Goal: Navigation & Orientation: Find specific page/section

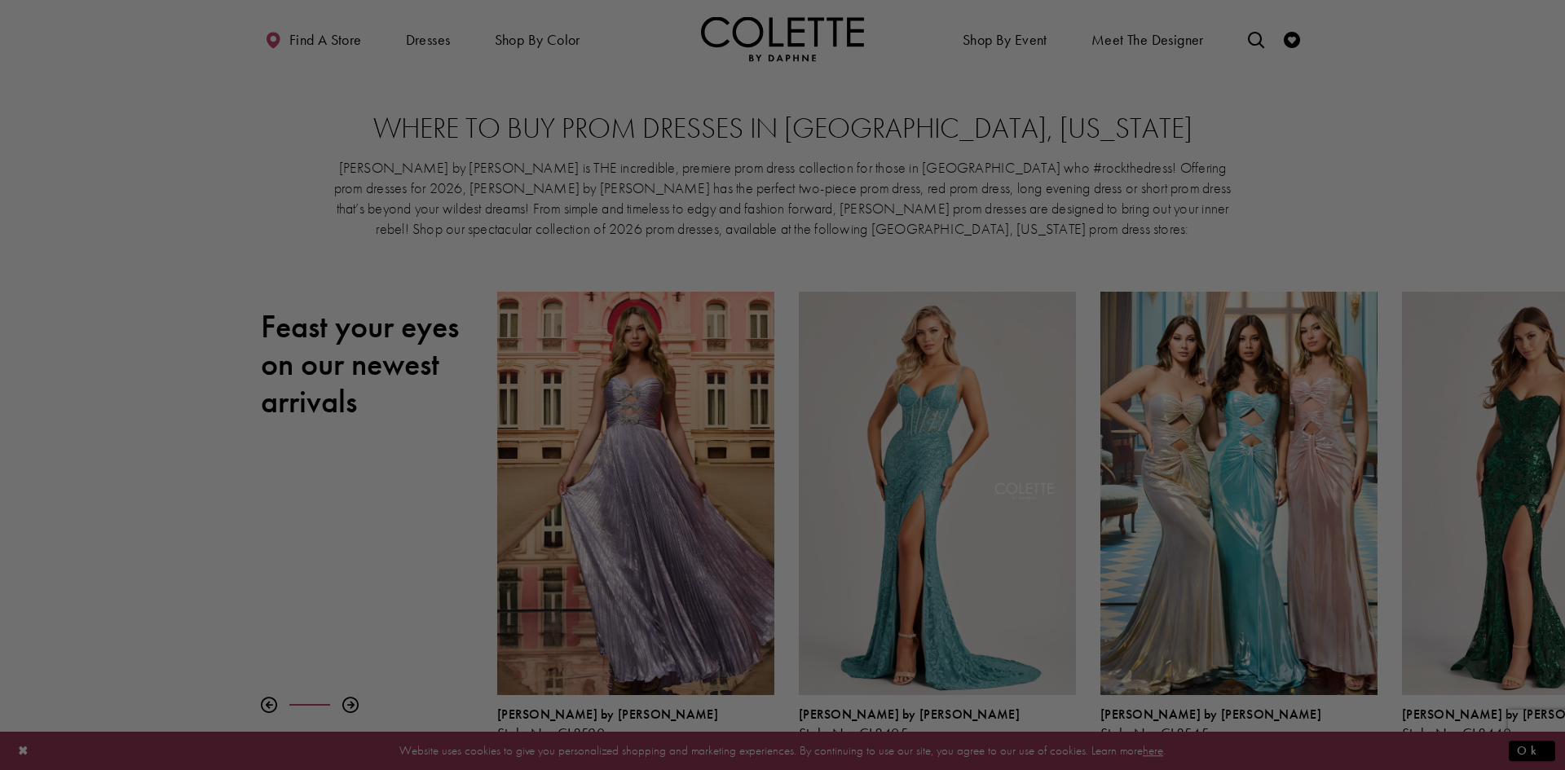
click at [311, 36] on div at bounding box center [790, 389] width 1581 height 778
click at [313, 40] on div at bounding box center [790, 389] width 1581 height 778
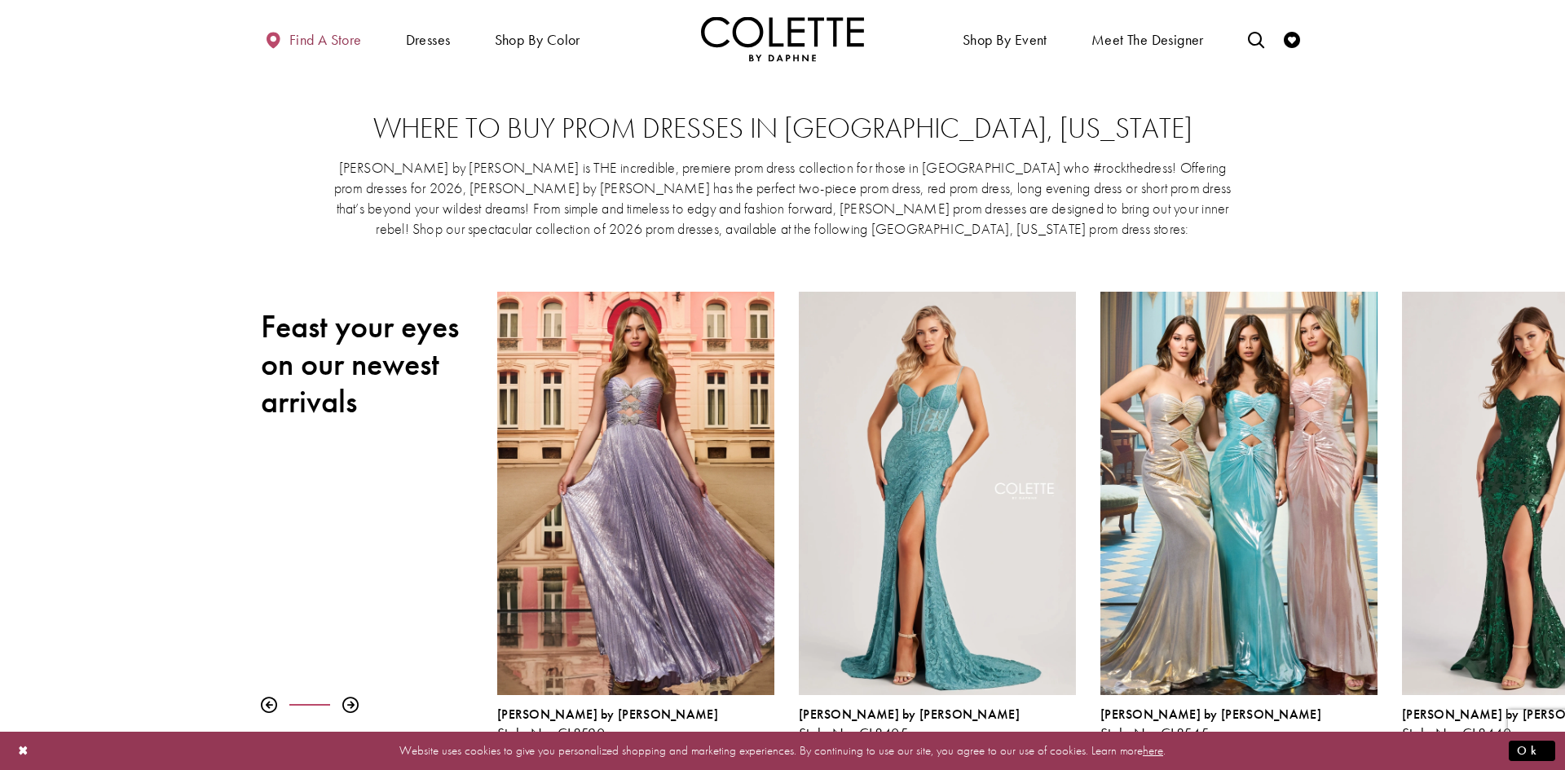
click at [305, 38] on span "Find a store" at bounding box center [325, 40] width 73 height 16
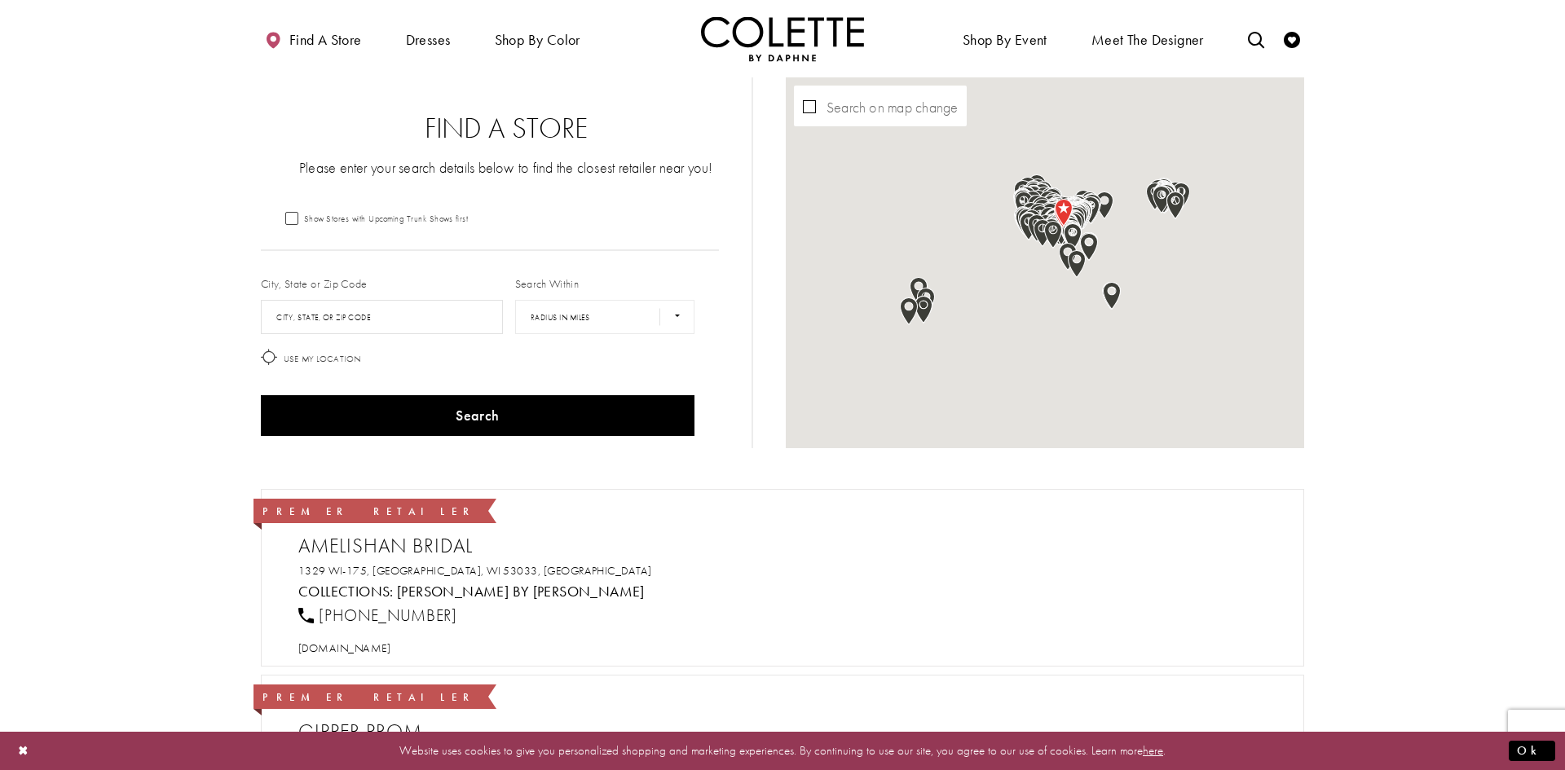
scroll to position [261, 0]
